Goal: Share content: Share content

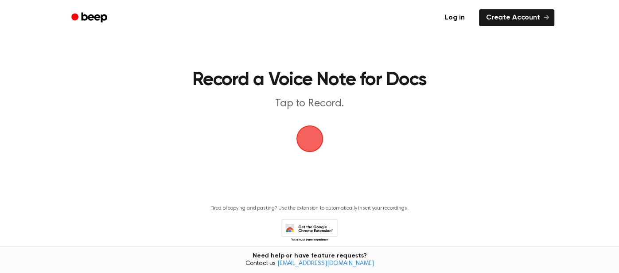
click at [308, 140] on span "button" at bounding box center [310, 139] width 40 height 40
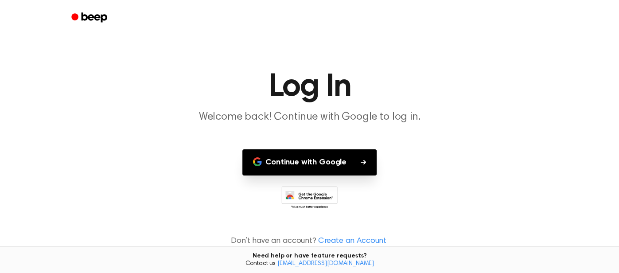
click at [310, 159] on button "Continue with Google" at bounding box center [310, 162] width 134 height 26
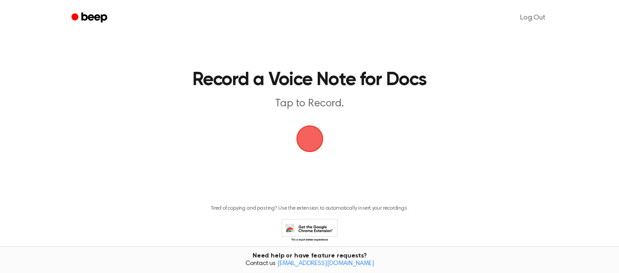
click at [310, 138] on span "button" at bounding box center [309, 138] width 35 height 35
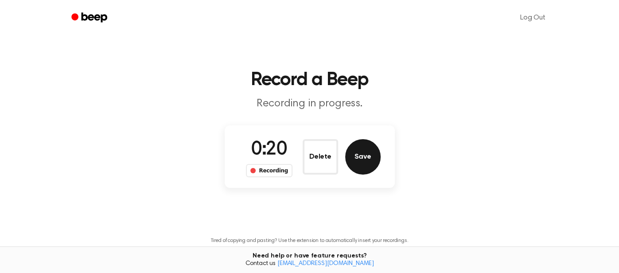
click at [357, 154] on button "Save" at bounding box center [362, 156] width 35 height 35
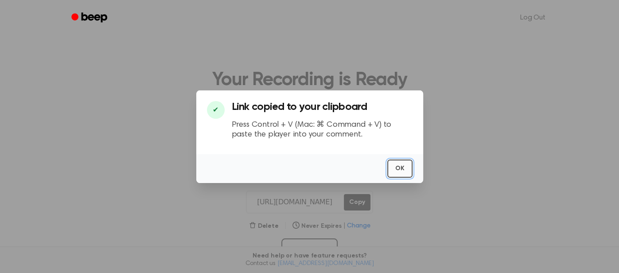
click at [400, 165] on button "OK" at bounding box center [400, 169] width 25 height 18
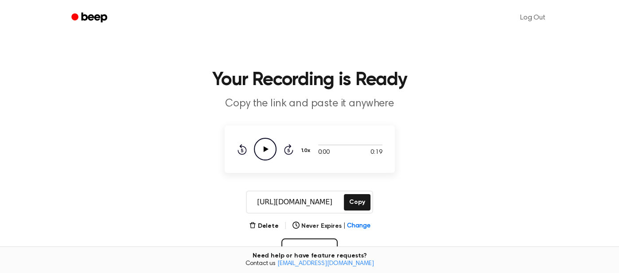
click at [266, 147] on icon "Play Audio" at bounding box center [265, 149] width 23 height 23
click at [269, 223] on button "Delete" at bounding box center [264, 226] width 30 height 9
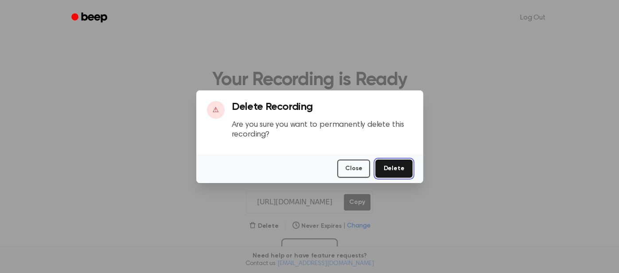
click at [393, 168] on button "Delete" at bounding box center [394, 169] width 37 height 18
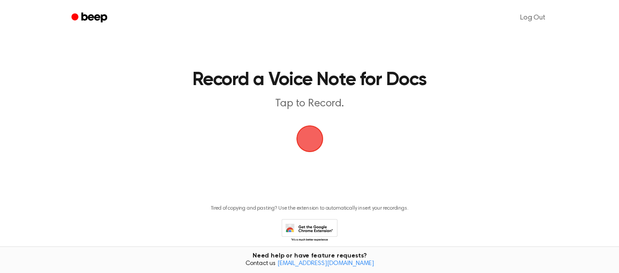
click at [308, 137] on span "button" at bounding box center [310, 139] width 50 height 50
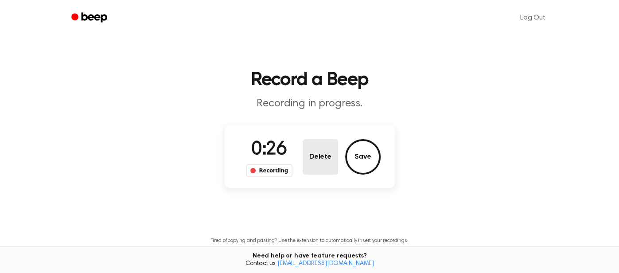
click at [316, 156] on button "Delete" at bounding box center [320, 156] width 35 height 35
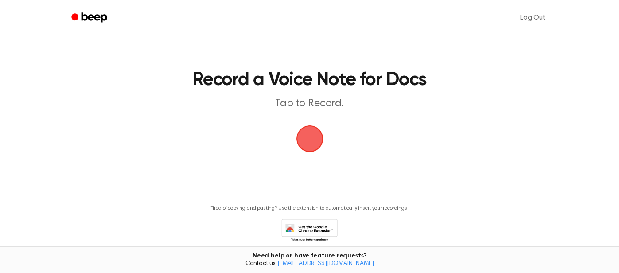
click at [311, 141] on span "button" at bounding box center [309, 138] width 41 height 41
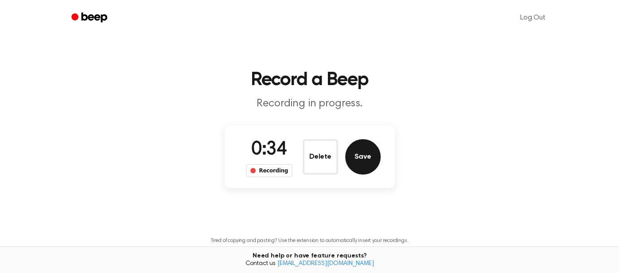
click at [353, 160] on button "Save" at bounding box center [362, 156] width 35 height 35
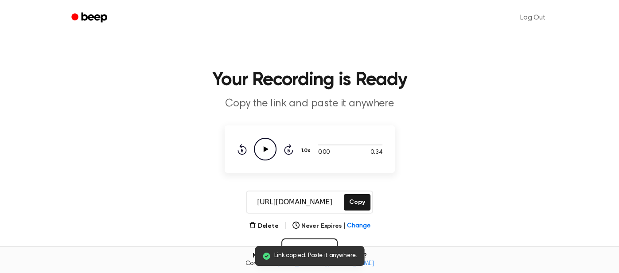
click at [266, 151] on icon "Play Audio" at bounding box center [265, 149] width 23 height 23
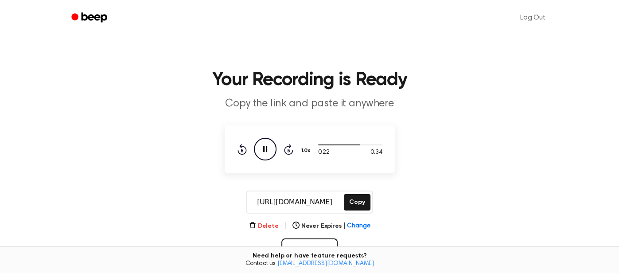
click at [267, 225] on button "Delete" at bounding box center [264, 226] width 30 height 9
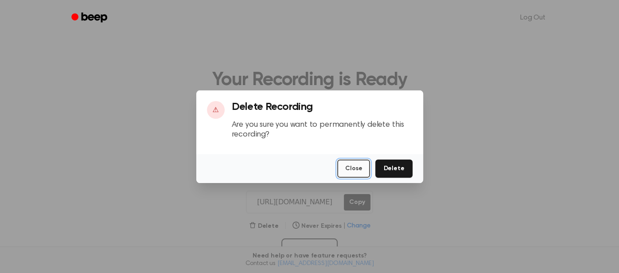
click at [360, 169] on button "Close" at bounding box center [353, 169] width 33 height 18
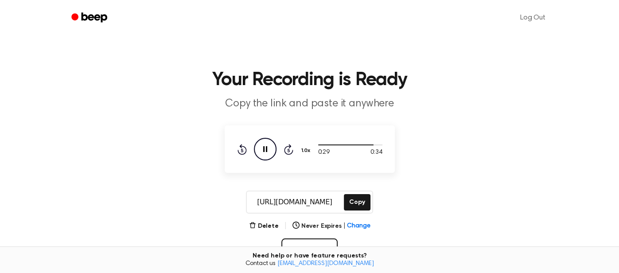
click at [380, 184] on main "Your Recording is Ready Copy the link and paste it anywhere 0:29 0:34 Your brow…" at bounding box center [309, 187] width 619 height 374
click at [264, 149] on icon at bounding box center [265, 149] width 4 height 6
click at [424, 193] on div "[URL][DOMAIN_NAME] Copy" at bounding box center [310, 202] width 598 height 23
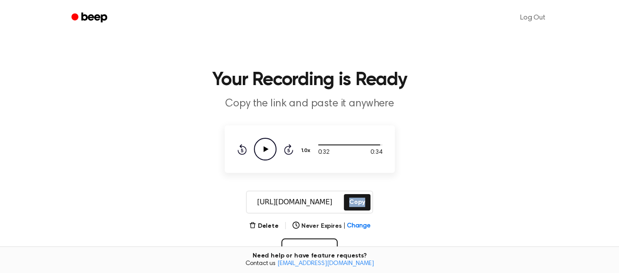
click at [424, 193] on div "[URL][DOMAIN_NAME] Copy" at bounding box center [310, 202] width 598 height 23
click at [263, 226] on button "Delete" at bounding box center [264, 226] width 30 height 9
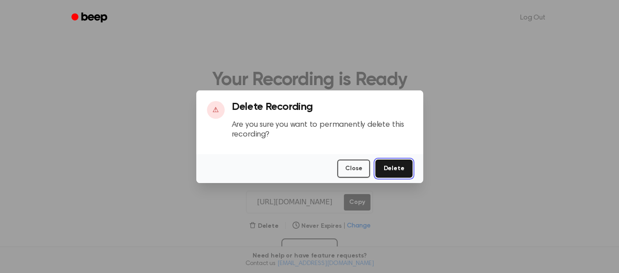
click at [399, 173] on button "Delete" at bounding box center [394, 169] width 37 height 18
